Goal: Information Seeking & Learning: Learn about a topic

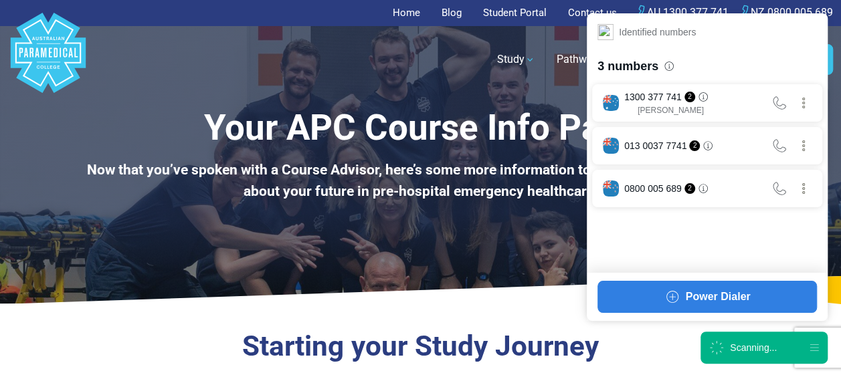
click at [766, 337] on div "Scanning..." at bounding box center [764, 348] width 127 height 32
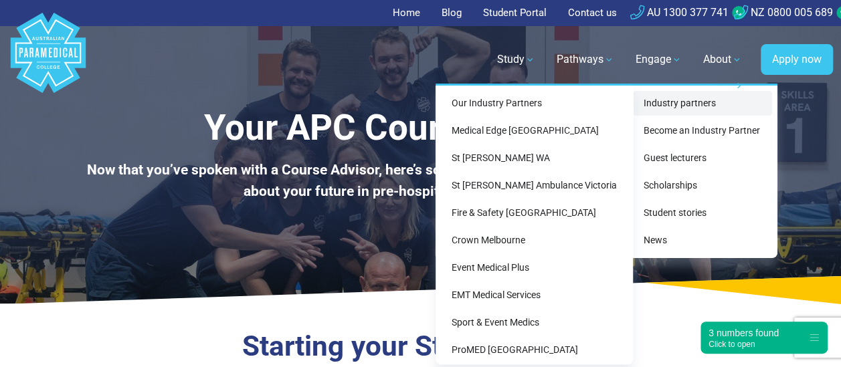
click at [665, 95] on link "Industry partners" at bounding box center [702, 103] width 139 height 25
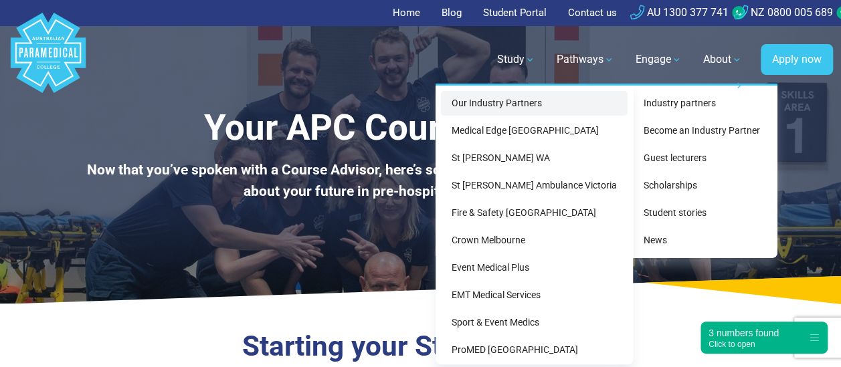
click at [568, 102] on link "Our Industry Partners" at bounding box center [534, 103] width 187 height 25
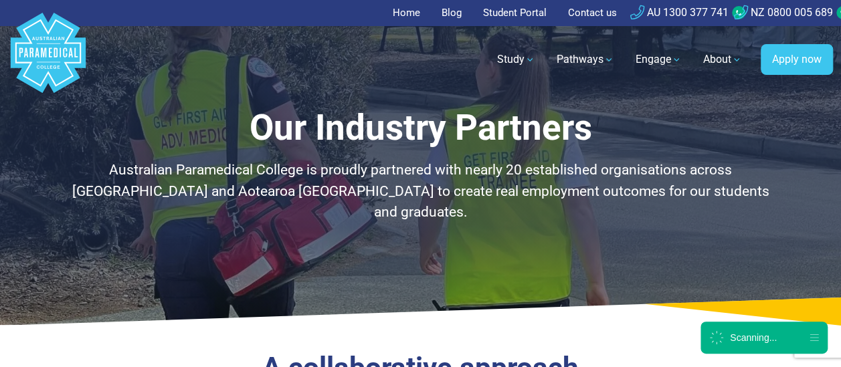
click at [657, 216] on div "Our Industry Partners Australian Paramedical College is proudly partnered with …" at bounding box center [420, 162] width 841 height 325
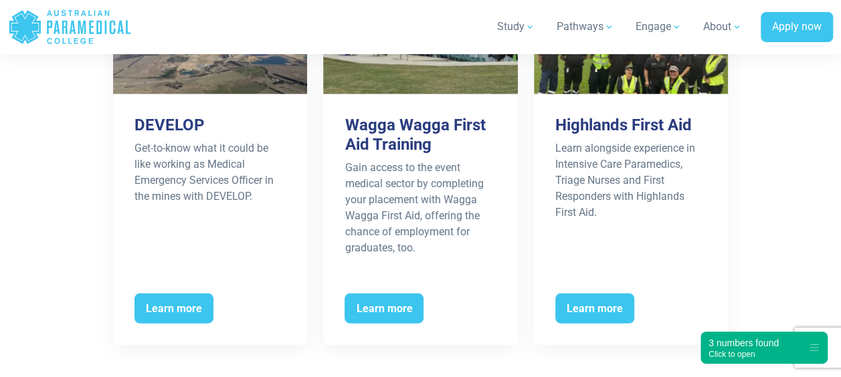
scroll to position [1823, 0]
